Goal: Information Seeking & Learning: Learn about a topic

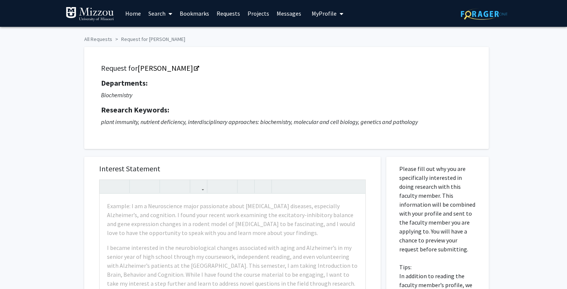
click at [131, 11] on link "Home" at bounding box center [133, 13] width 23 height 26
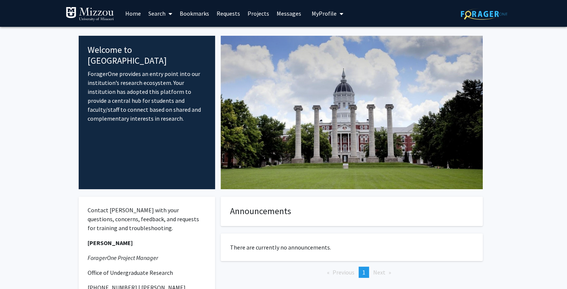
click at [160, 11] on link "Search" at bounding box center [160, 13] width 31 height 26
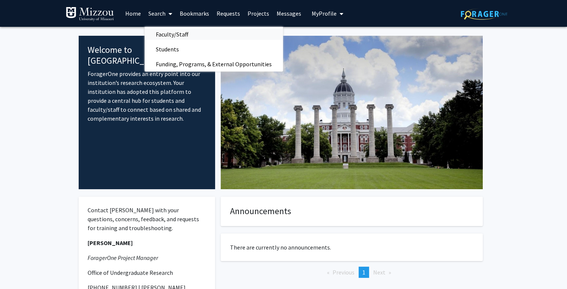
click at [170, 35] on span "Faculty/Staff" at bounding box center [172, 34] width 55 height 15
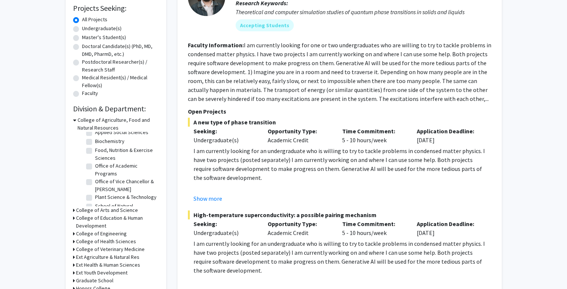
scroll to position [39, 0]
click at [82, 28] on label "Undergraduate(s)" at bounding box center [102, 29] width 40 height 8
click at [82, 28] on input "Undergraduate(s)" at bounding box center [84, 27] width 5 height 5
radio input "true"
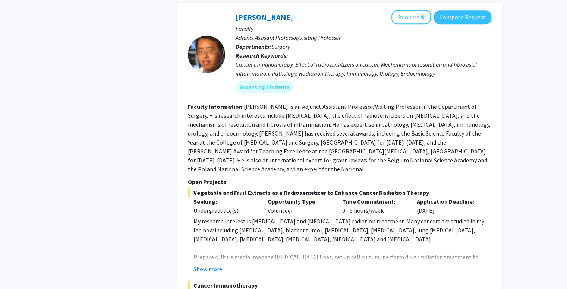
scroll to position [433, 0]
click at [423, 18] on button "Bookmark" at bounding box center [412, 17] width 40 height 14
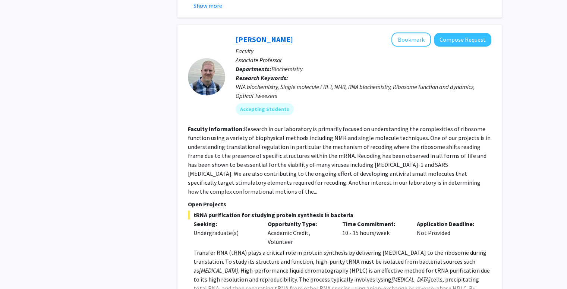
scroll to position [774, 0]
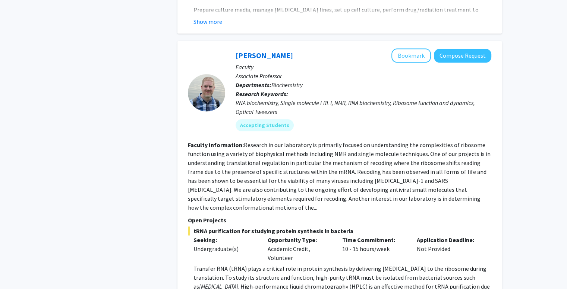
click at [401, 48] on button "Bookmark" at bounding box center [412, 55] width 40 height 14
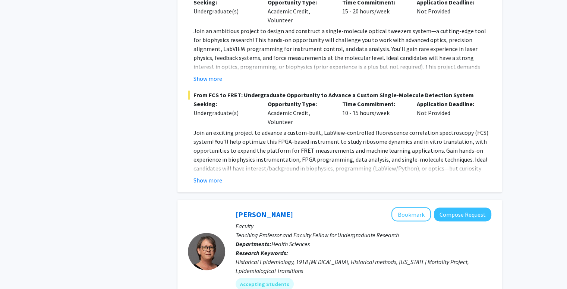
scroll to position [1211, 0]
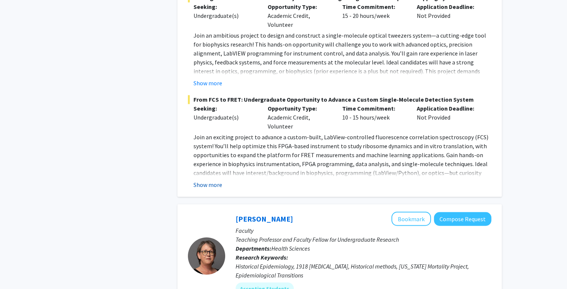
click at [211, 181] on button "Show more" at bounding box center [208, 185] width 29 height 9
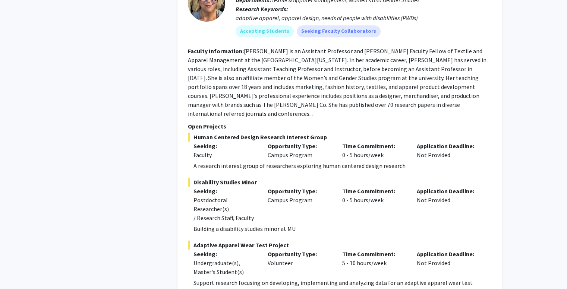
scroll to position [3360, 0]
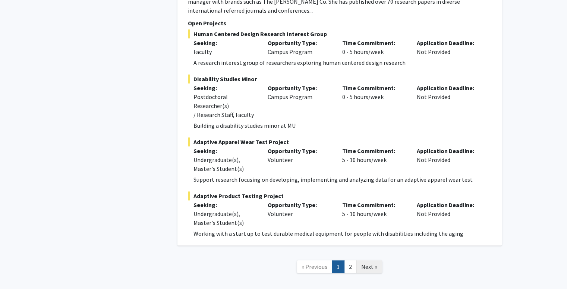
click at [370, 263] on span "Next »" at bounding box center [369, 266] width 16 height 7
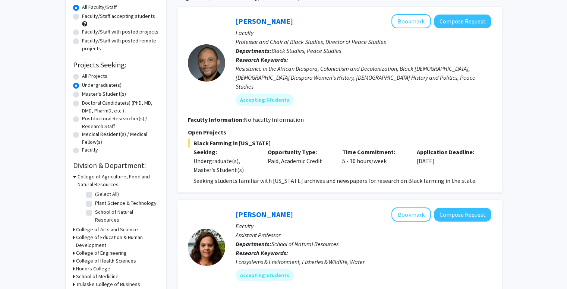
scroll to position [75, 0]
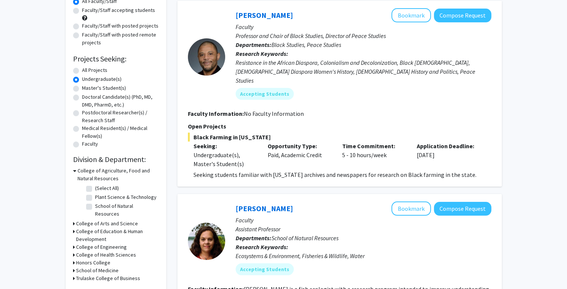
click at [96, 172] on h3 "College of Agriculture, Food and Natural Resources" at bounding box center [118, 175] width 81 height 16
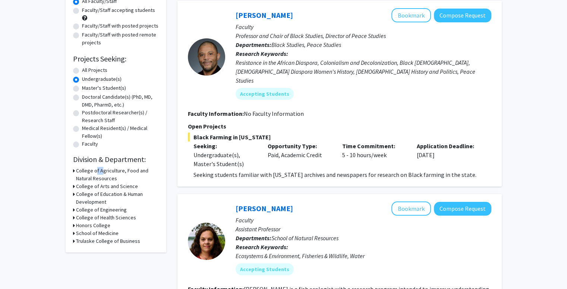
click at [96, 172] on h3 "College of Agriculture, Food and Natural Resources" at bounding box center [117, 175] width 83 height 16
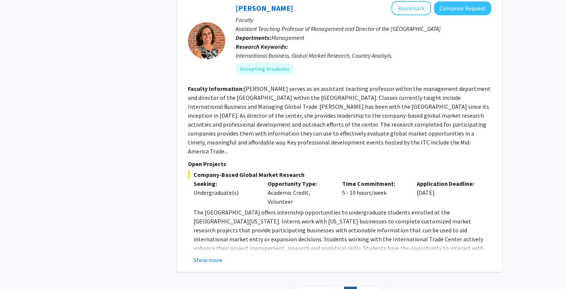
scroll to position [1851, 0]
